Goal: Task Accomplishment & Management: Manage account settings

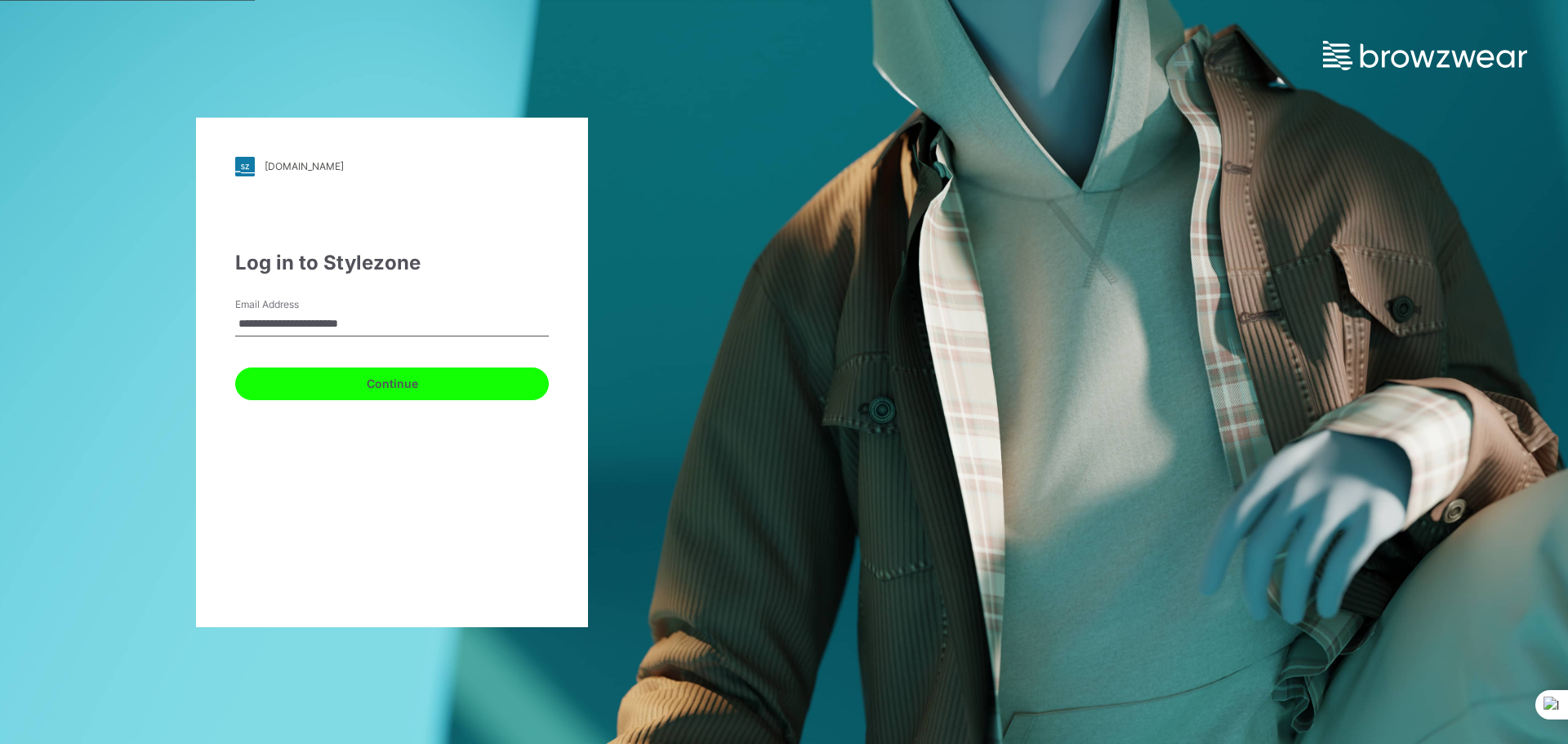
click at [326, 376] on button "Continue" at bounding box center [391, 383] width 313 height 32
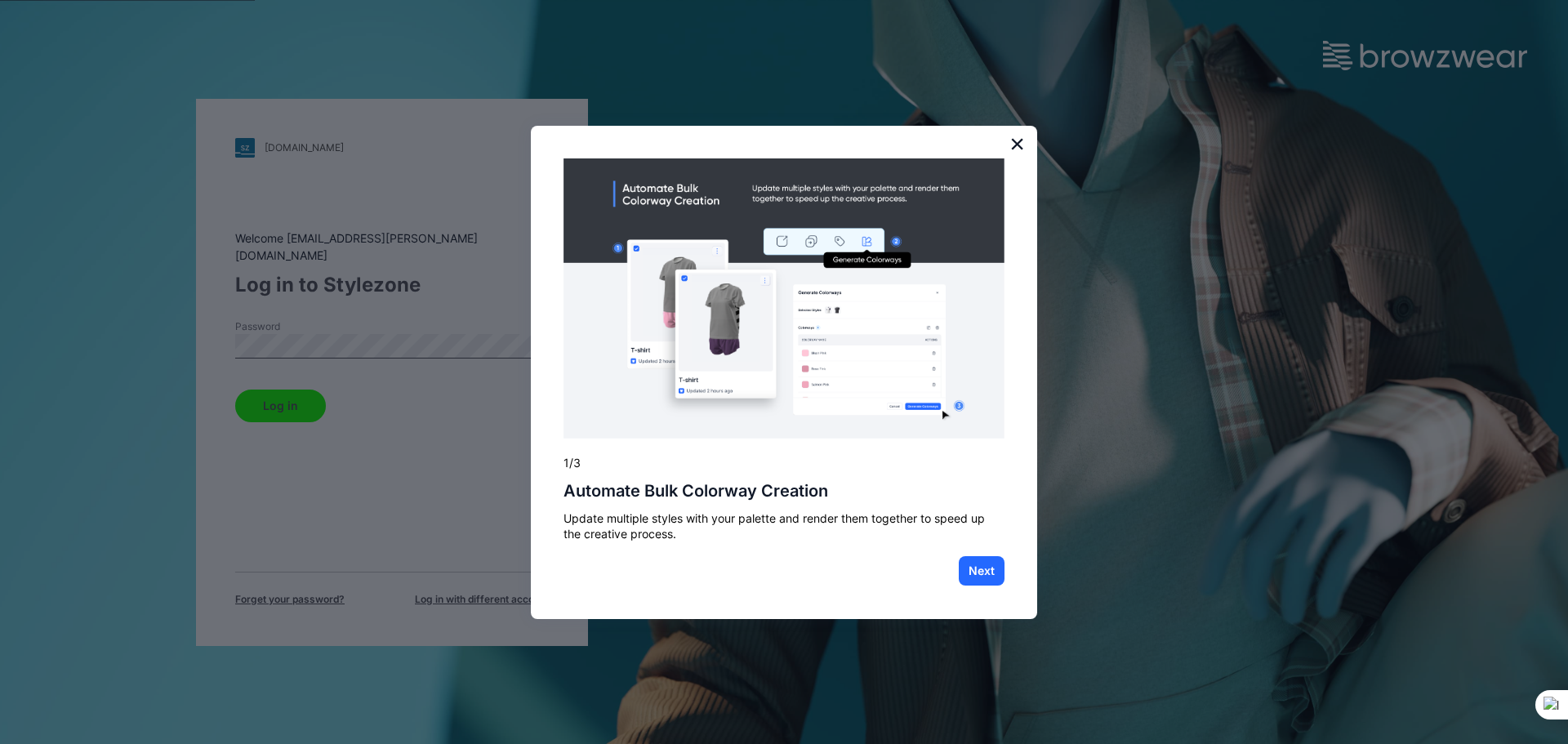
click at [1020, 145] on button "×" at bounding box center [1017, 144] width 16 height 26
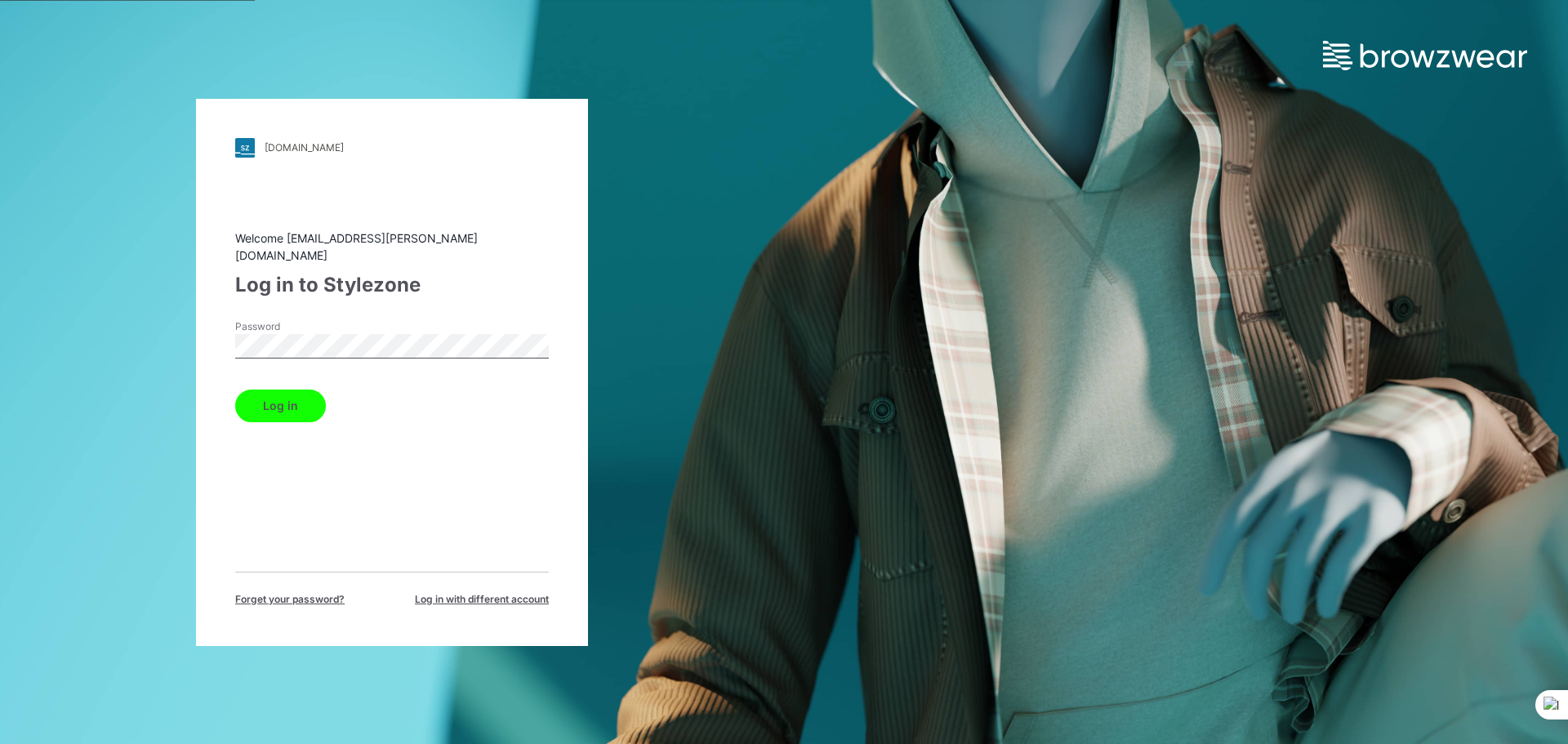
click at [266, 395] on button "Log in" at bounding box center [280, 405] width 90 height 32
